Goal: Task Accomplishment & Management: Manage account settings

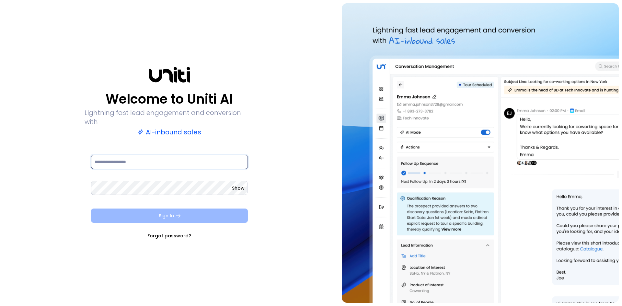
type input "**********"
click at [216, 212] on button "Sign In" at bounding box center [169, 216] width 157 height 14
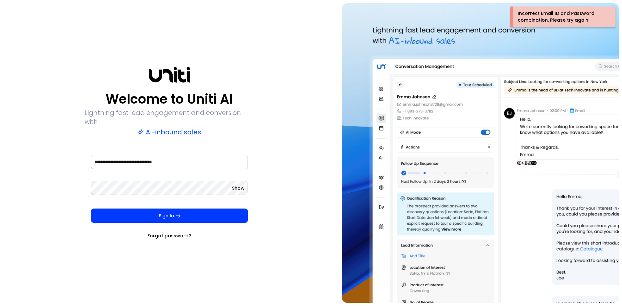
click at [234, 185] on span "Show" at bounding box center [238, 188] width 13 height 6
click at [0, 189] on div "**********" at bounding box center [311, 153] width 622 height 306
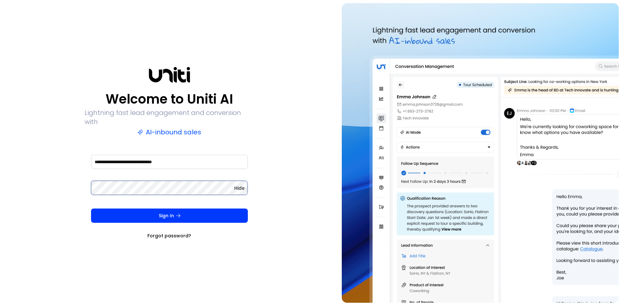
click at [91, 209] on button "Sign In" at bounding box center [169, 216] width 157 height 14
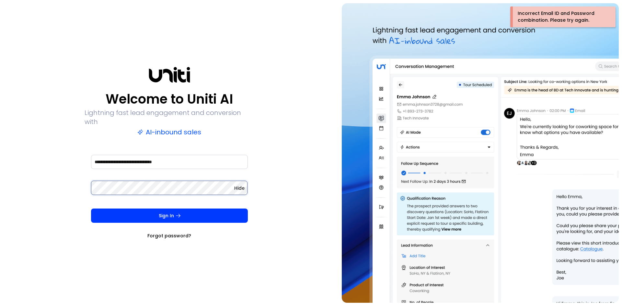
click at [91, 209] on button "Sign In" at bounding box center [169, 216] width 157 height 14
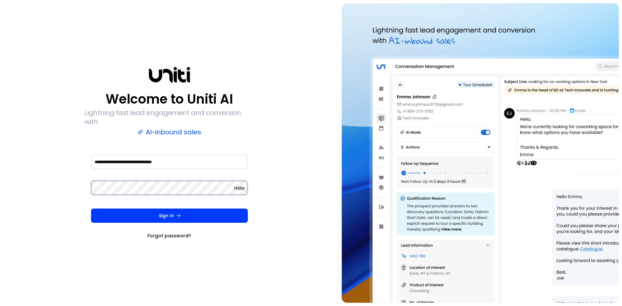
click at [91, 209] on button "Sign In" at bounding box center [169, 216] width 157 height 14
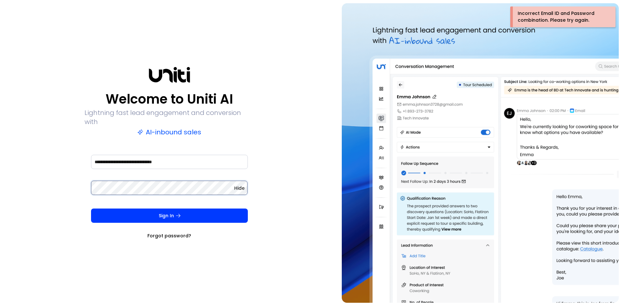
click at [28, 178] on div "**********" at bounding box center [169, 153] width 332 height 300
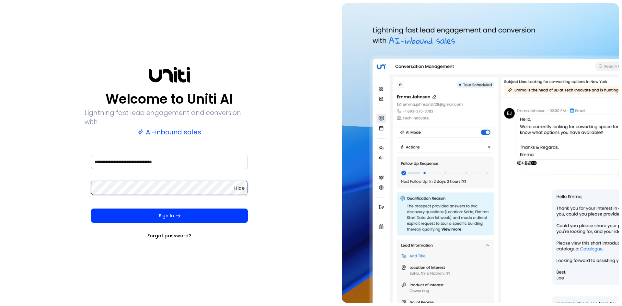
click at [91, 209] on button "Sign In" at bounding box center [169, 216] width 157 height 14
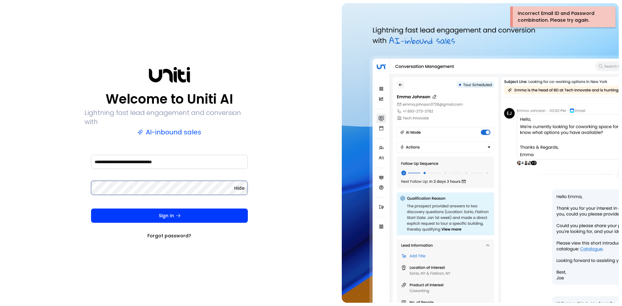
click at [91, 209] on button "Sign In" at bounding box center [169, 216] width 157 height 14
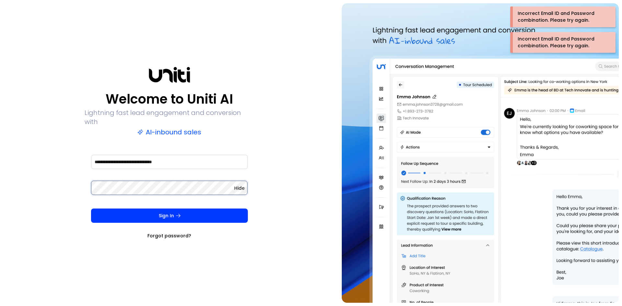
click at [91, 209] on button "Sign In" at bounding box center [169, 216] width 157 height 14
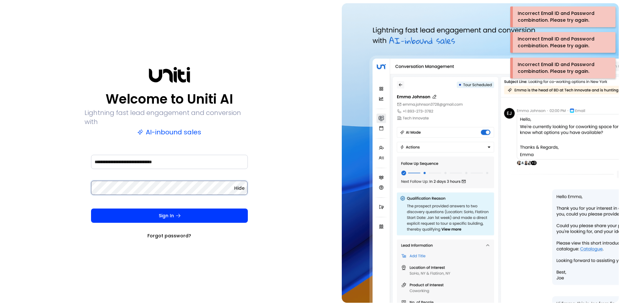
click at [91, 209] on button "Sign In" at bounding box center [169, 216] width 157 height 14
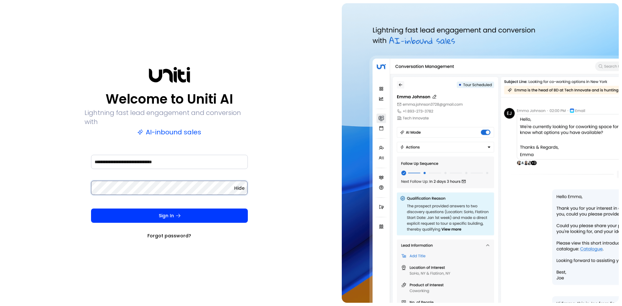
click at [91, 209] on button "Sign In" at bounding box center [169, 216] width 157 height 14
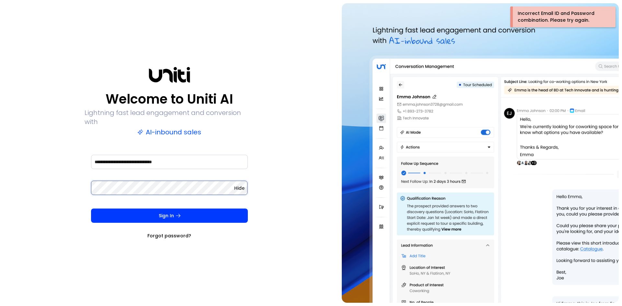
click at [91, 209] on button "Sign In" at bounding box center [169, 216] width 157 height 14
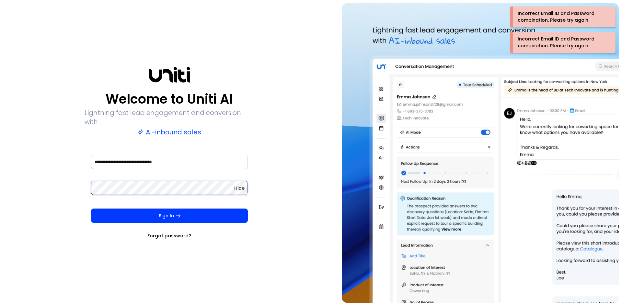
click at [91, 209] on button "Sign In" at bounding box center [169, 216] width 157 height 14
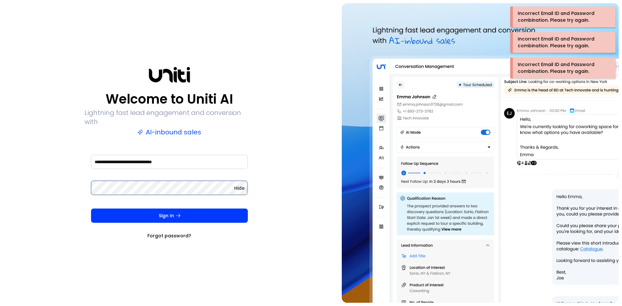
click at [91, 209] on button "Sign In" at bounding box center [169, 216] width 157 height 14
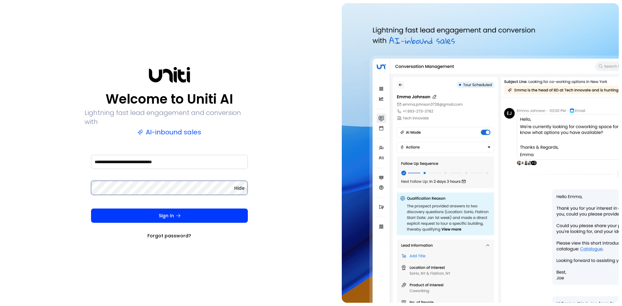
click at [91, 209] on button "Sign In" at bounding box center [169, 216] width 157 height 14
click at [16, 90] on div "**********" at bounding box center [169, 153] width 332 height 300
click at [171, 234] on link "Forgot password?" at bounding box center [169, 236] width 44 height 6
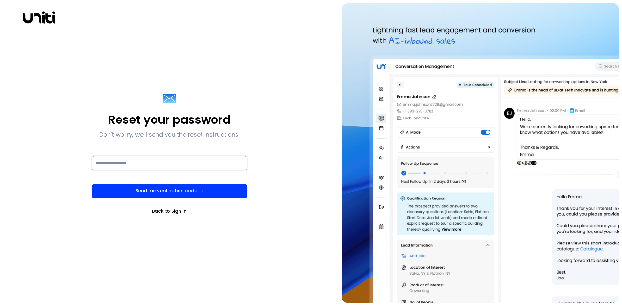
click at [124, 168] on input at bounding box center [169, 163] width 155 height 14
type input "**********"
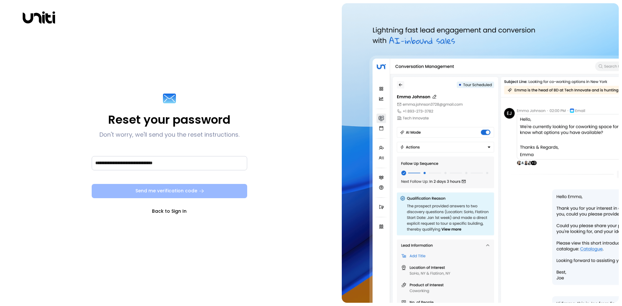
click at [166, 192] on button "Send me verification code" at bounding box center [169, 191] width 155 height 14
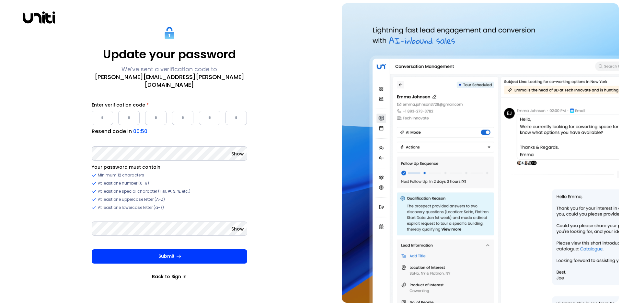
click at [97, 118] on input "Please enter OTP character 1" at bounding box center [102, 118] width 21 height 14
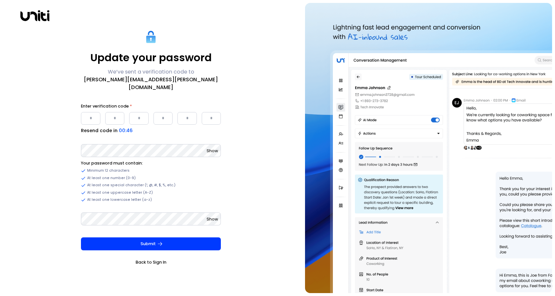
type input "*"
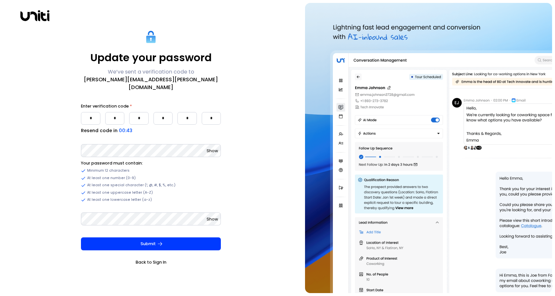
type input "*"
click at [81, 237] on button "Submit" at bounding box center [151, 243] width 140 height 13
click at [212, 149] on span "Show" at bounding box center [212, 151] width 11 height 6
click at [0, 160] on html "Update your password We’ve sent a verification code to [PERSON_NAME][EMAIL_ADDR…" at bounding box center [277, 148] width 555 height 296
click at [0, 156] on html "Update your password We’ve sent a verification code to [PERSON_NAME][EMAIL_ADDR…" at bounding box center [277, 148] width 555 height 296
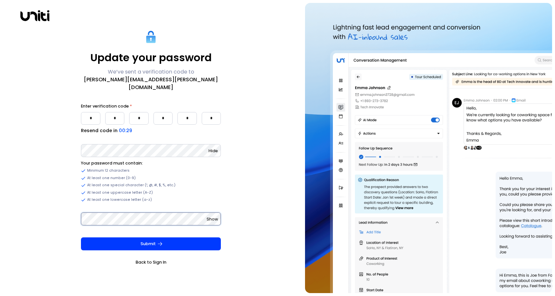
click at [208, 215] on div "Show" at bounding box center [151, 218] width 140 height 13
click at [211, 216] on span "Show" at bounding box center [212, 219] width 11 height 6
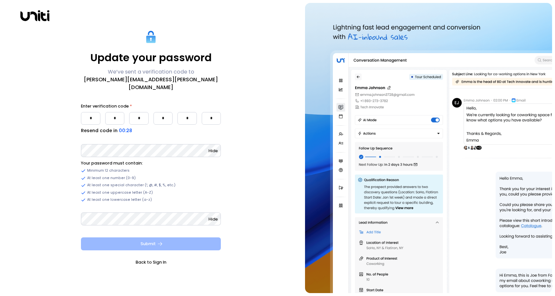
click at [188, 237] on button "Submit" at bounding box center [151, 243] width 140 height 13
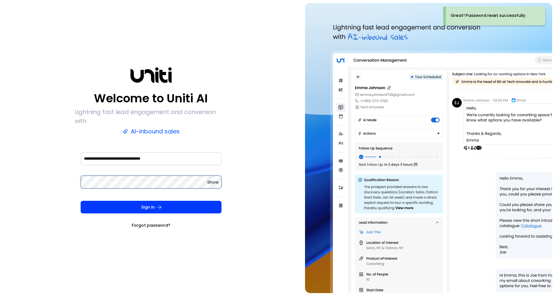
click at [0, 180] on html "**********" at bounding box center [277, 148] width 555 height 296
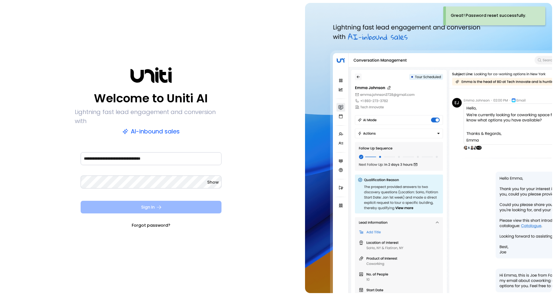
click at [219, 201] on button "Sign In" at bounding box center [151, 207] width 141 height 13
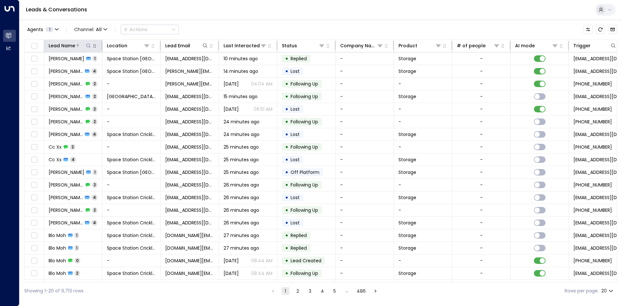
click at [85, 44] on div at bounding box center [83, 45] width 17 height 6
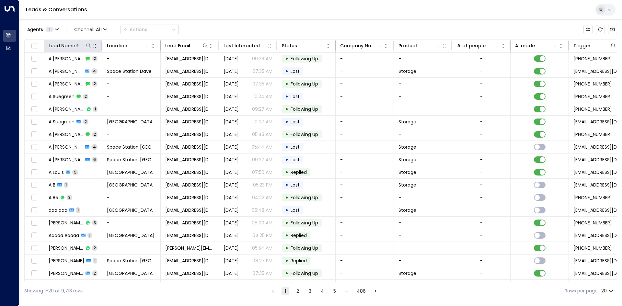
click at [87, 45] on icon at bounding box center [88, 45] width 5 height 5
type input "********"
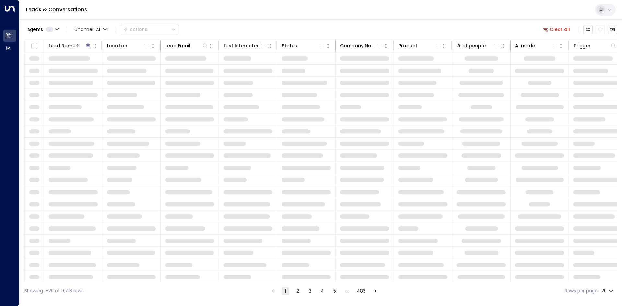
click at [263, 24] on div "Agents 1 Channel: All Actions Clear all" at bounding box center [320, 30] width 593 height 14
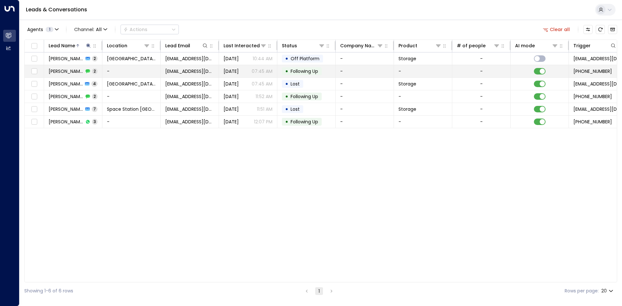
click at [126, 69] on td "-" at bounding box center [131, 71] width 58 height 12
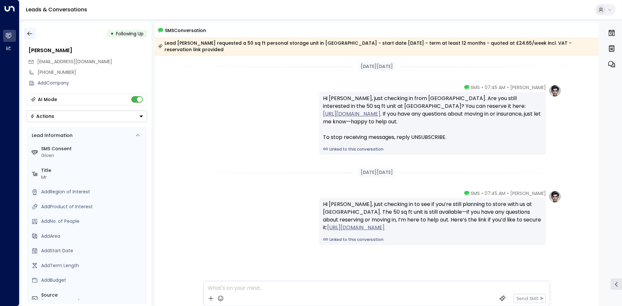
click at [30, 35] on icon "button" at bounding box center [30, 33] width 6 height 6
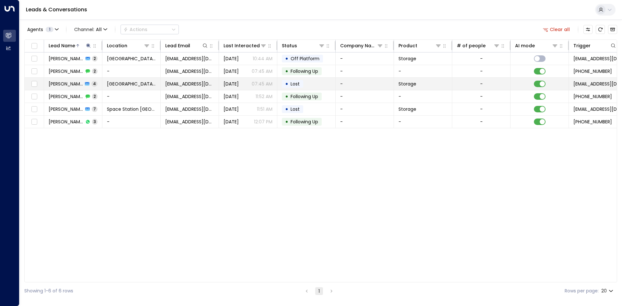
click at [85, 82] on icon at bounding box center [87, 84] width 5 height 5
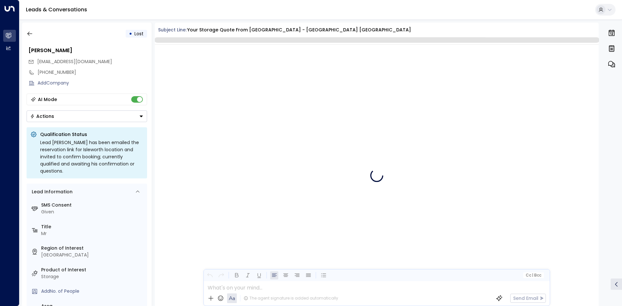
scroll to position [1364, 0]
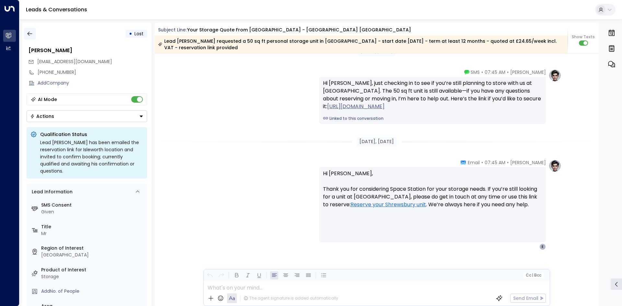
click at [30, 35] on icon "button" at bounding box center [30, 33] width 6 height 6
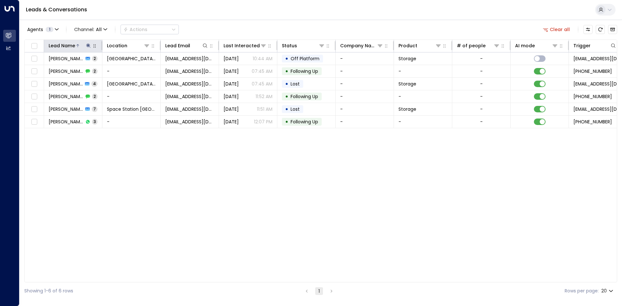
click at [91, 46] on button at bounding box center [88, 45] width 6 height 6
click at [130, 73] on button "button" at bounding box center [129, 69] width 8 height 8
click at [269, 18] on div "Leads & Conversations" at bounding box center [320, 10] width 602 height 20
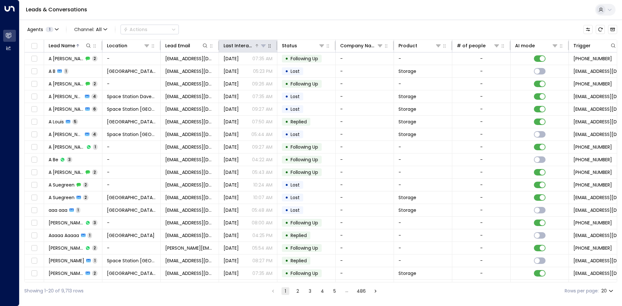
click at [248, 42] on div "Last Interacted" at bounding box center [239, 46] width 31 height 8
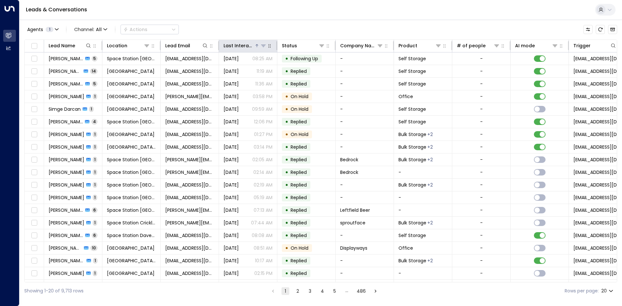
click at [248, 42] on div "Last Interacted" at bounding box center [239, 46] width 31 height 8
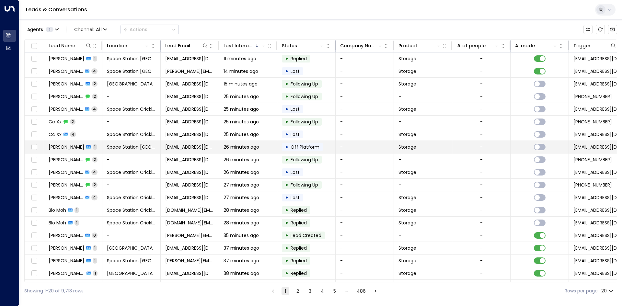
click at [53, 145] on span "[PERSON_NAME]" at bounding box center [67, 147] width 36 height 6
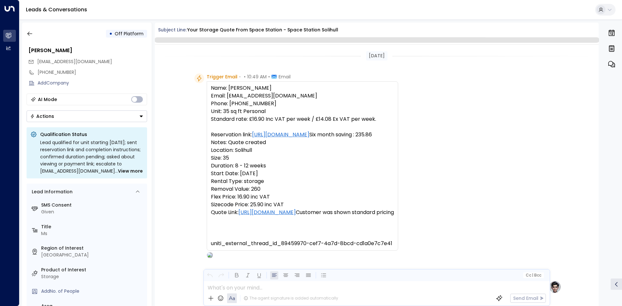
scroll to position [237, 0]
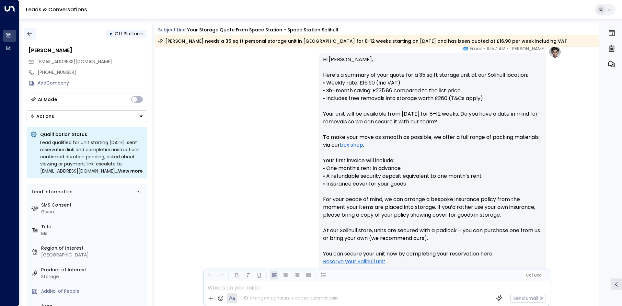
click at [33, 33] on icon "button" at bounding box center [30, 33] width 6 height 6
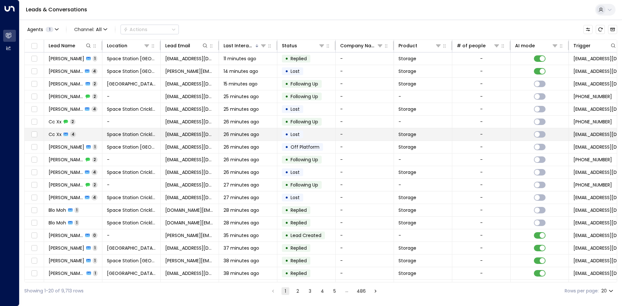
click at [73, 132] on span "4" at bounding box center [73, 135] width 6 height 6
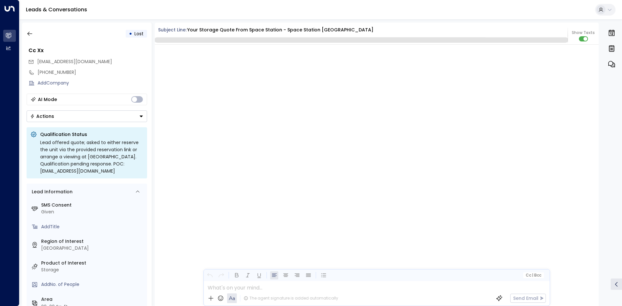
scroll to position [1371, 0]
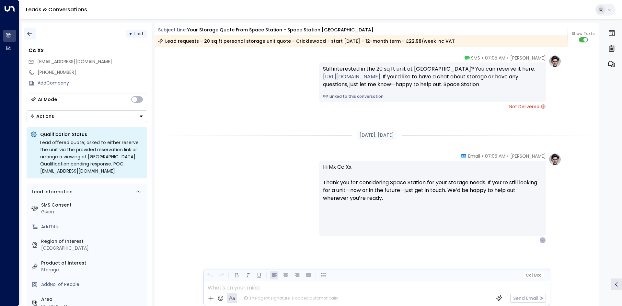
click at [34, 36] on button "button" at bounding box center [30, 34] width 12 height 12
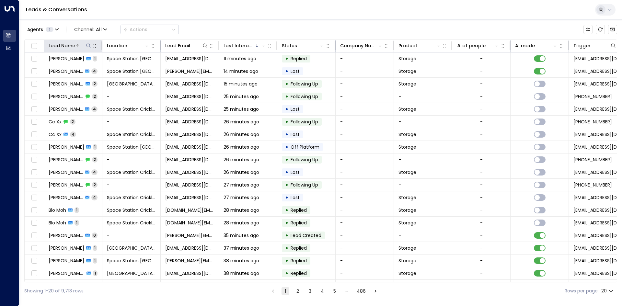
click at [70, 44] on div "Lead Name" at bounding box center [62, 46] width 27 height 8
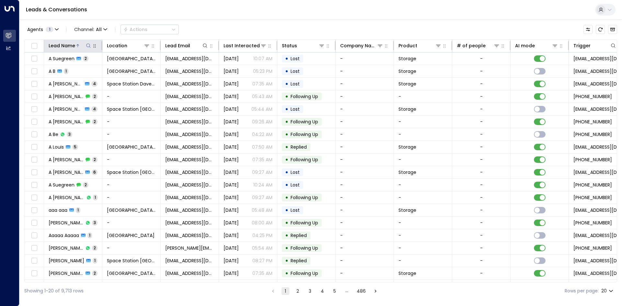
click at [79, 44] on icon at bounding box center [78, 46] width 4 height 4
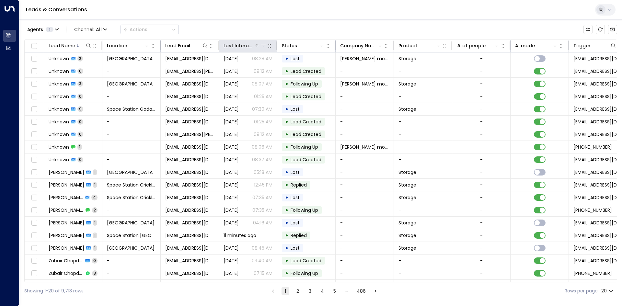
click at [228, 45] on div "Last Interacted" at bounding box center [239, 46] width 31 height 8
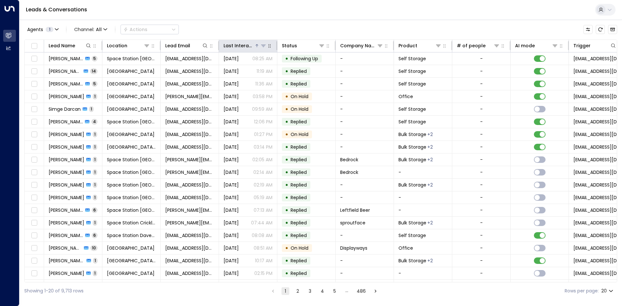
click at [228, 45] on div "Last Interacted" at bounding box center [239, 46] width 31 height 8
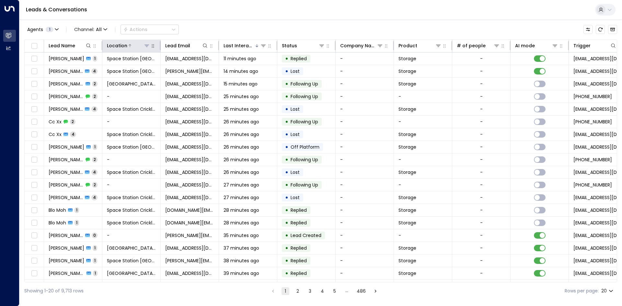
click at [146, 44] on icon at bounding box center [146, 45] width 5 height 5
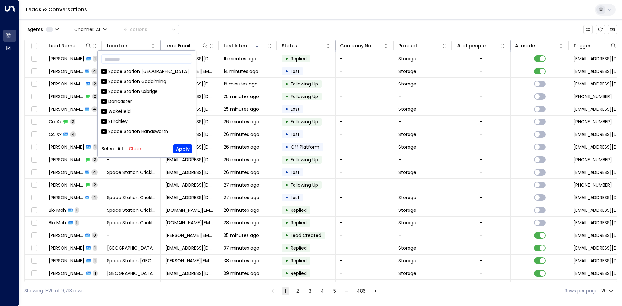
click at [139, 147] on button "Clear" at bounding box center [135, 148] width 13 height 5
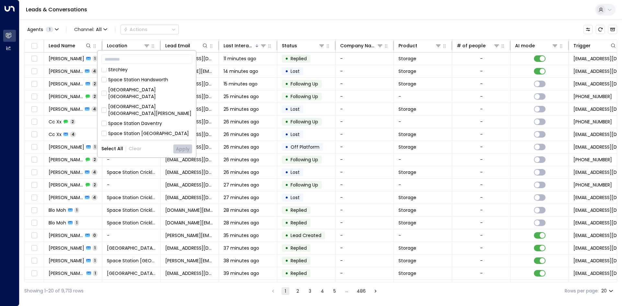
scroll to position [48, 0]
click at [155, 94] on div "[GEOGRAPHIC_DATA] [GEOGRAPHIC_DATA]" at bounding box center [150, 97] width 84 height 14
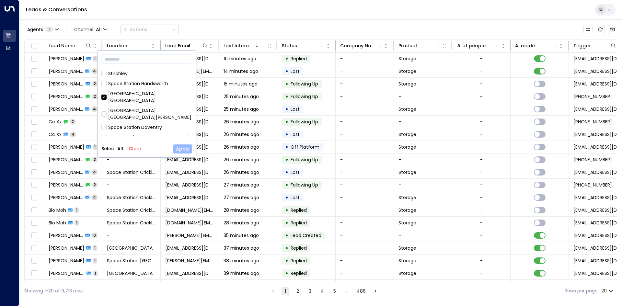
click at [180, 153] on button "Apply" at bounding box center [182, 148] width 19 height 9
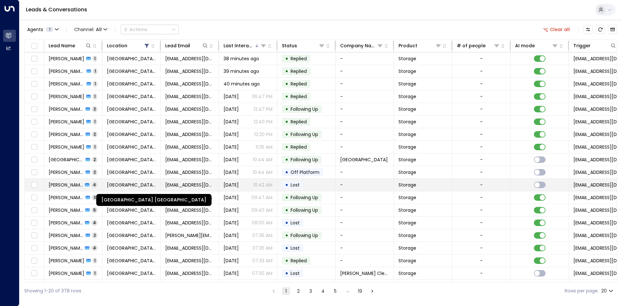
click at [143, 188] on span "[GEOGRAPHIC_DATA] [GEOGRAPHIC_DATA]" at bounding box center [131, 185] width 49 height 6
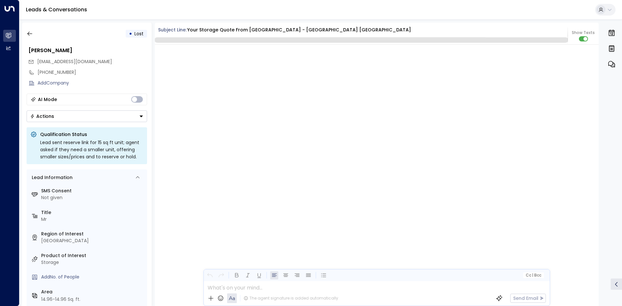
scroll to position [996, 0]
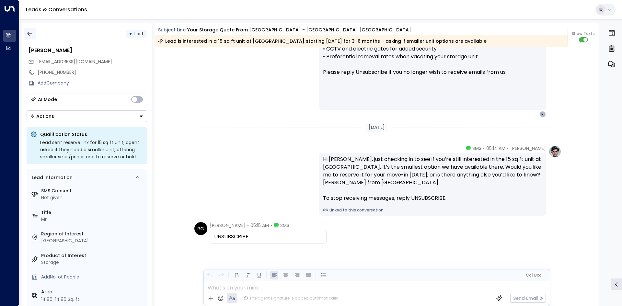
click at [32, 35] on icon "button" at bounding box center [30, 33] width 6 height 6
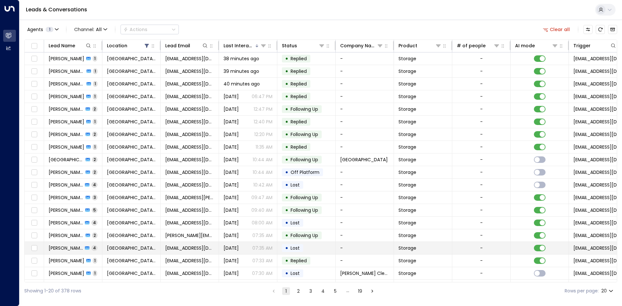
click at [137, 247] on span "[GEOGRAPHIC_DATA] [GEOGRAPHIC_DATA]" at bounding box center [131, 248] width 49 height 6
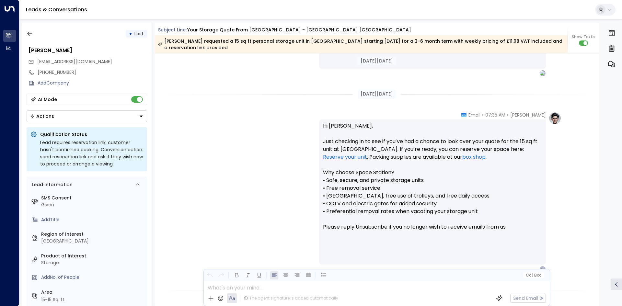
scroll to position [459, 0]
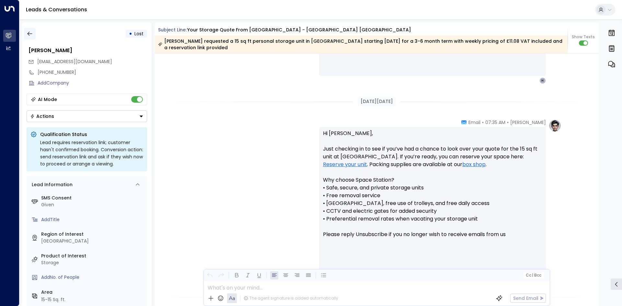
click at [31, 36] on icon "button" at bounding box center [30, 33] width 6 height 6
